Goal: Task Accomplishment & Management: Manage account settings

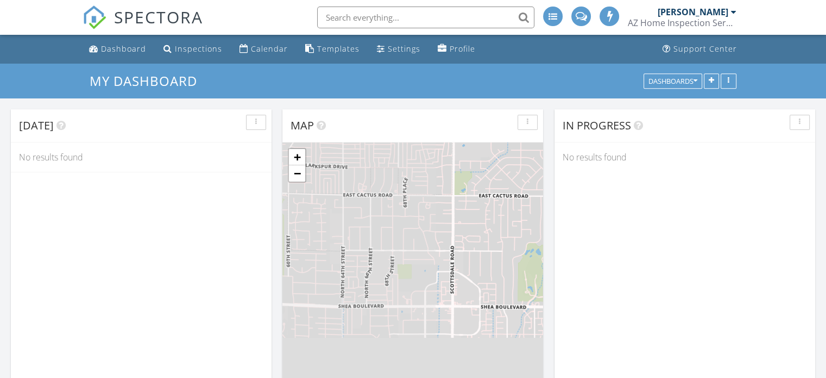
scroll to position [5, 5]
click at [202, 49] on div "Inspections" at bounding box center [198, 48] width 47 height 10
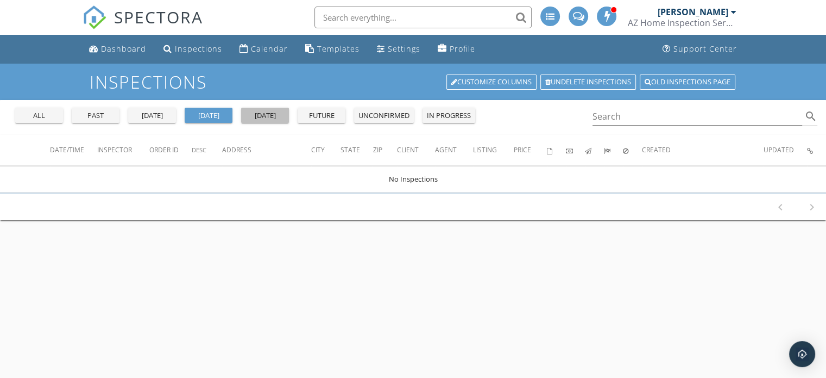
click at [259, 116] on div "[DATE]" at bounding box center [265, 115] width 39 height 11
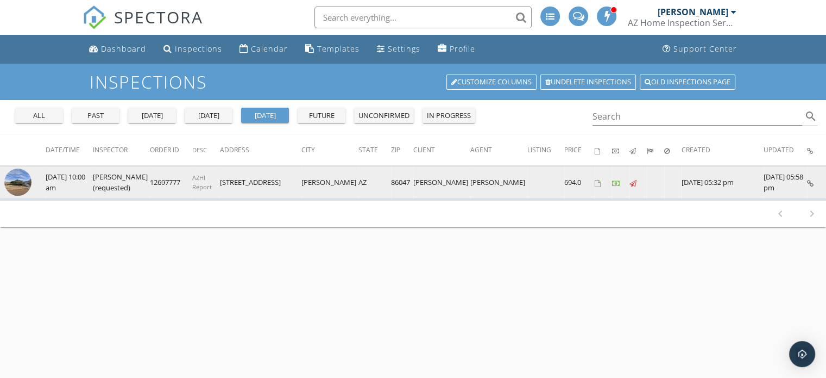
click at [19, 184] on img at bounding box center [17, 181] width 27 height 27
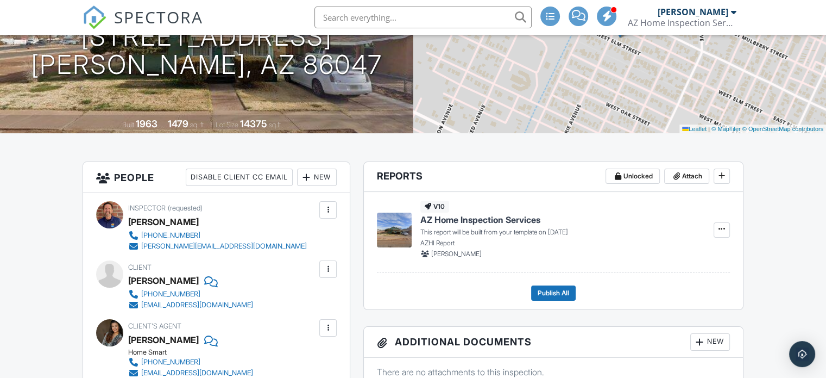
scroll to position [163, 0]
